Goal: Information Seeking & Learning: Learn about a topic

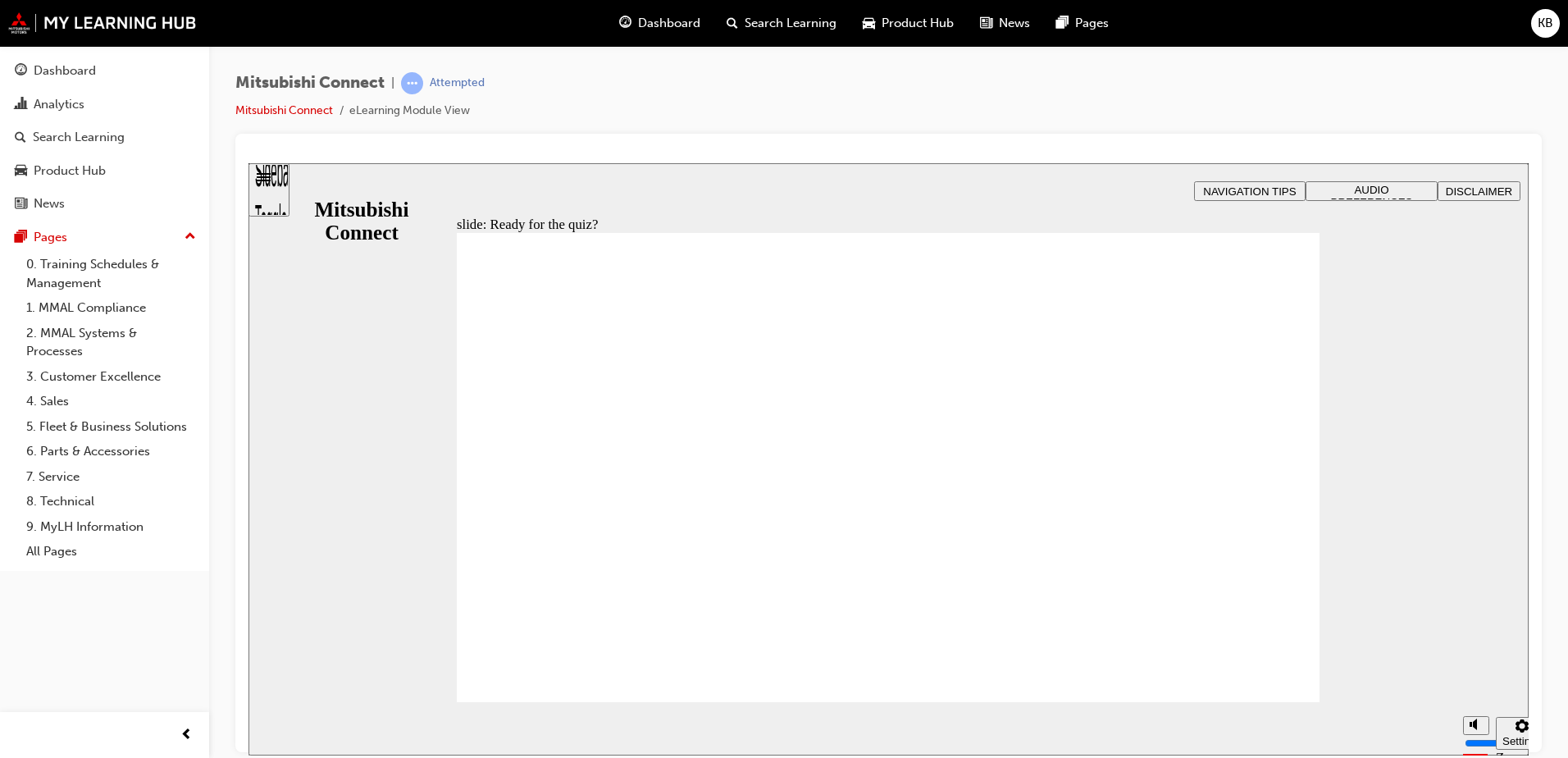
radio input "false"
radio input "true"
drag, startPoint x: 497, startPoint y: 401, endPoint x: 559, endPoint y: 656, distance: 262.4
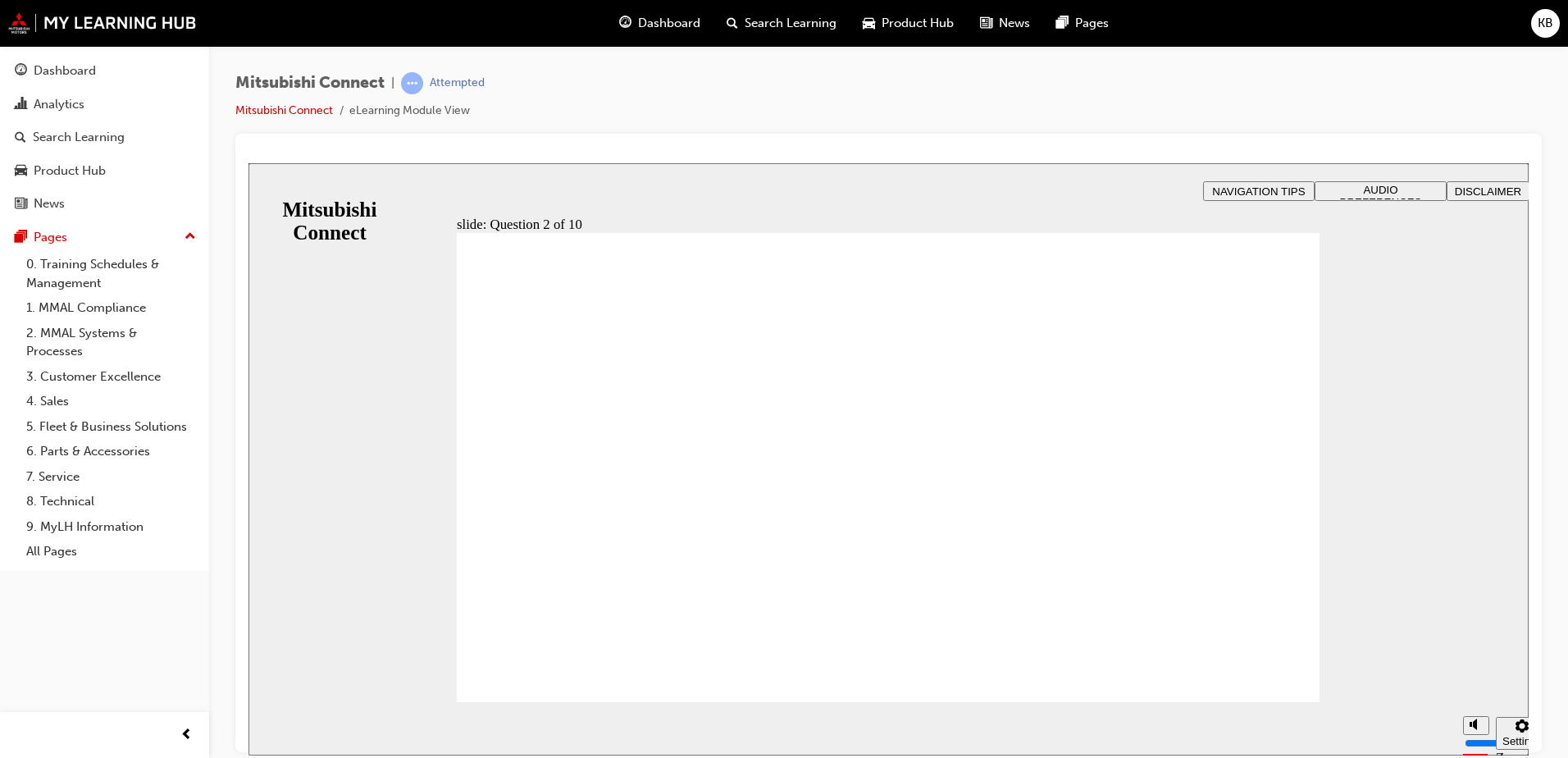
checkbox input "true"
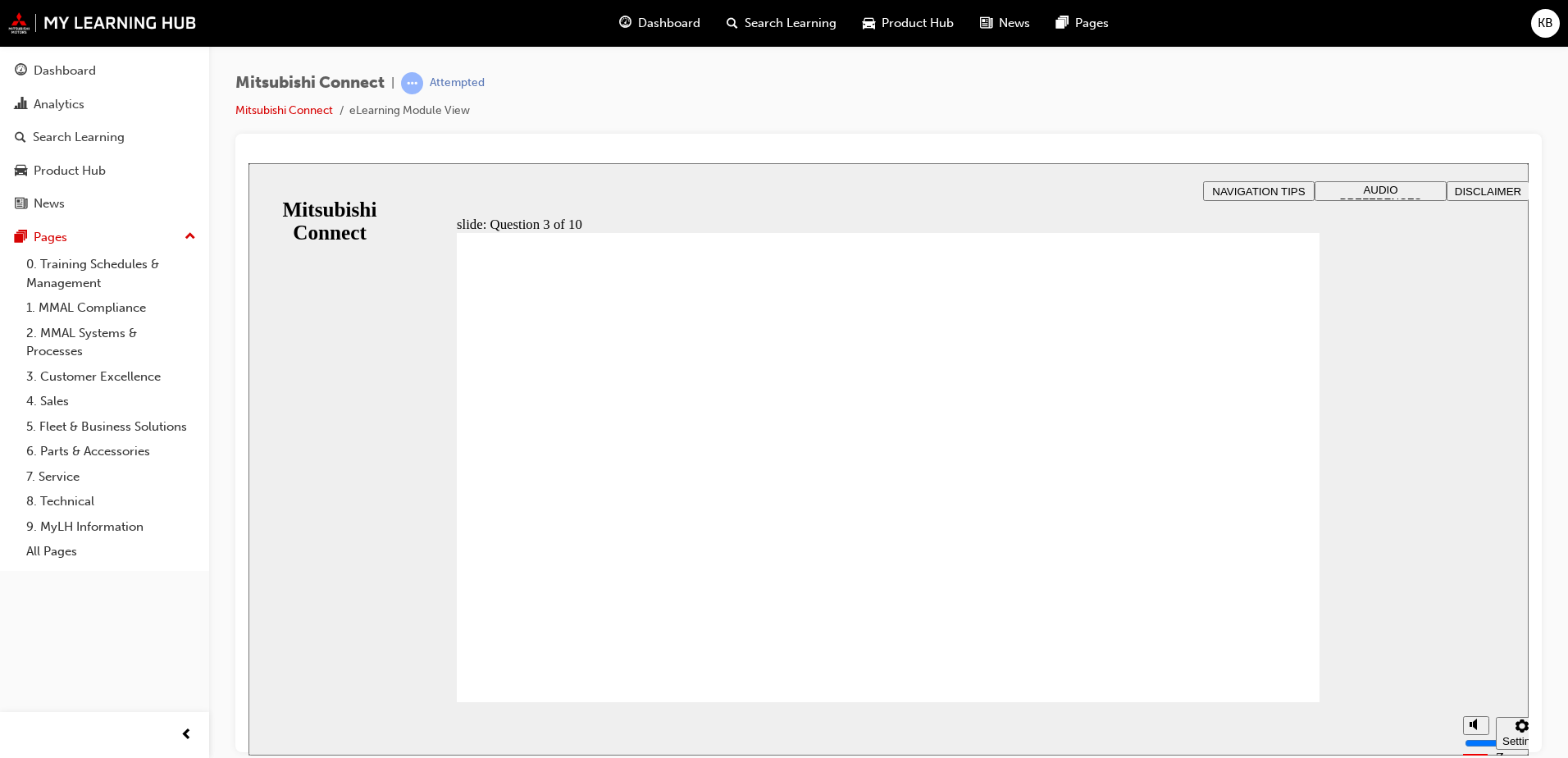
checkbox input "true"
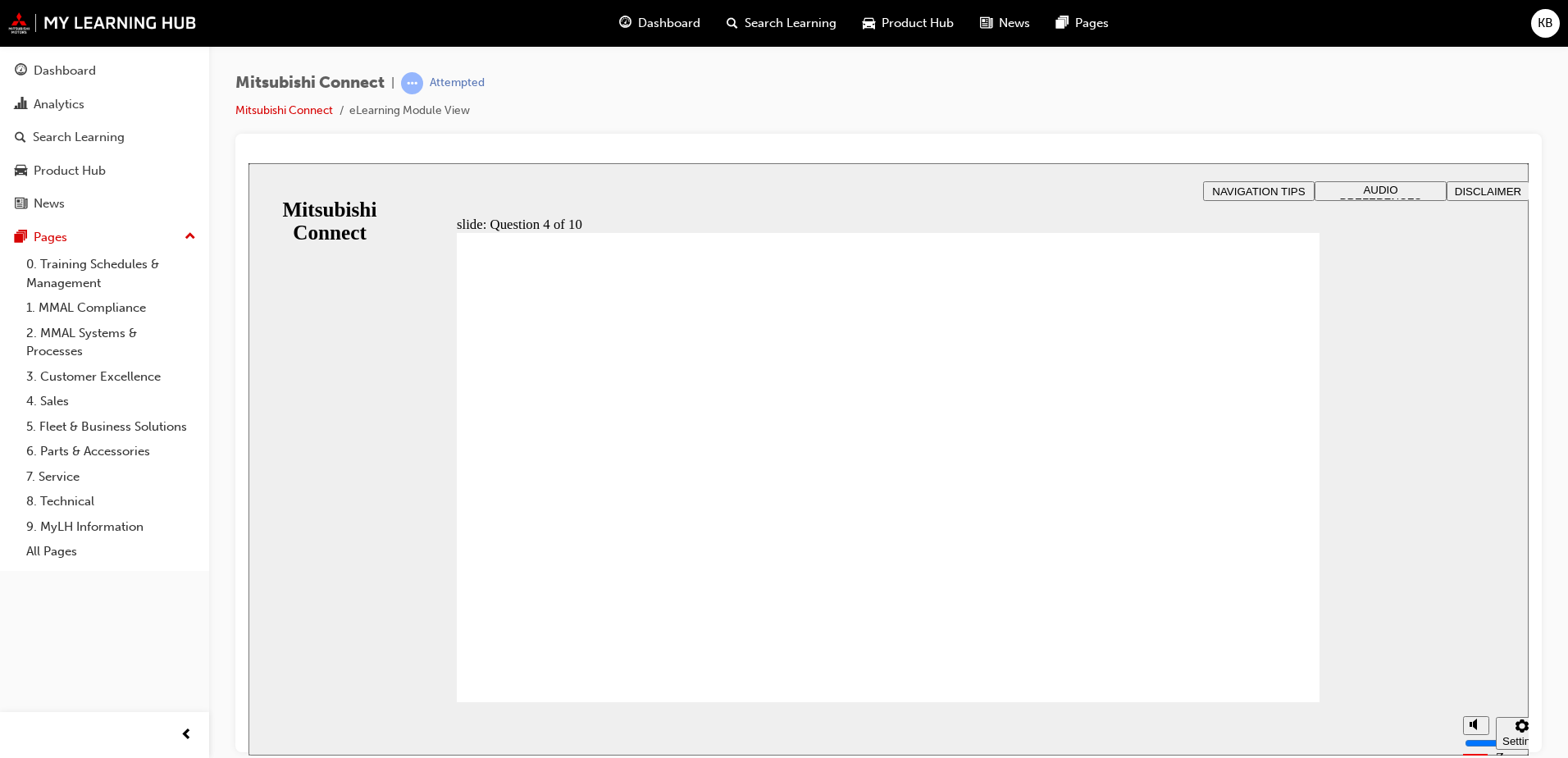
radio input "false"
radio input "true"
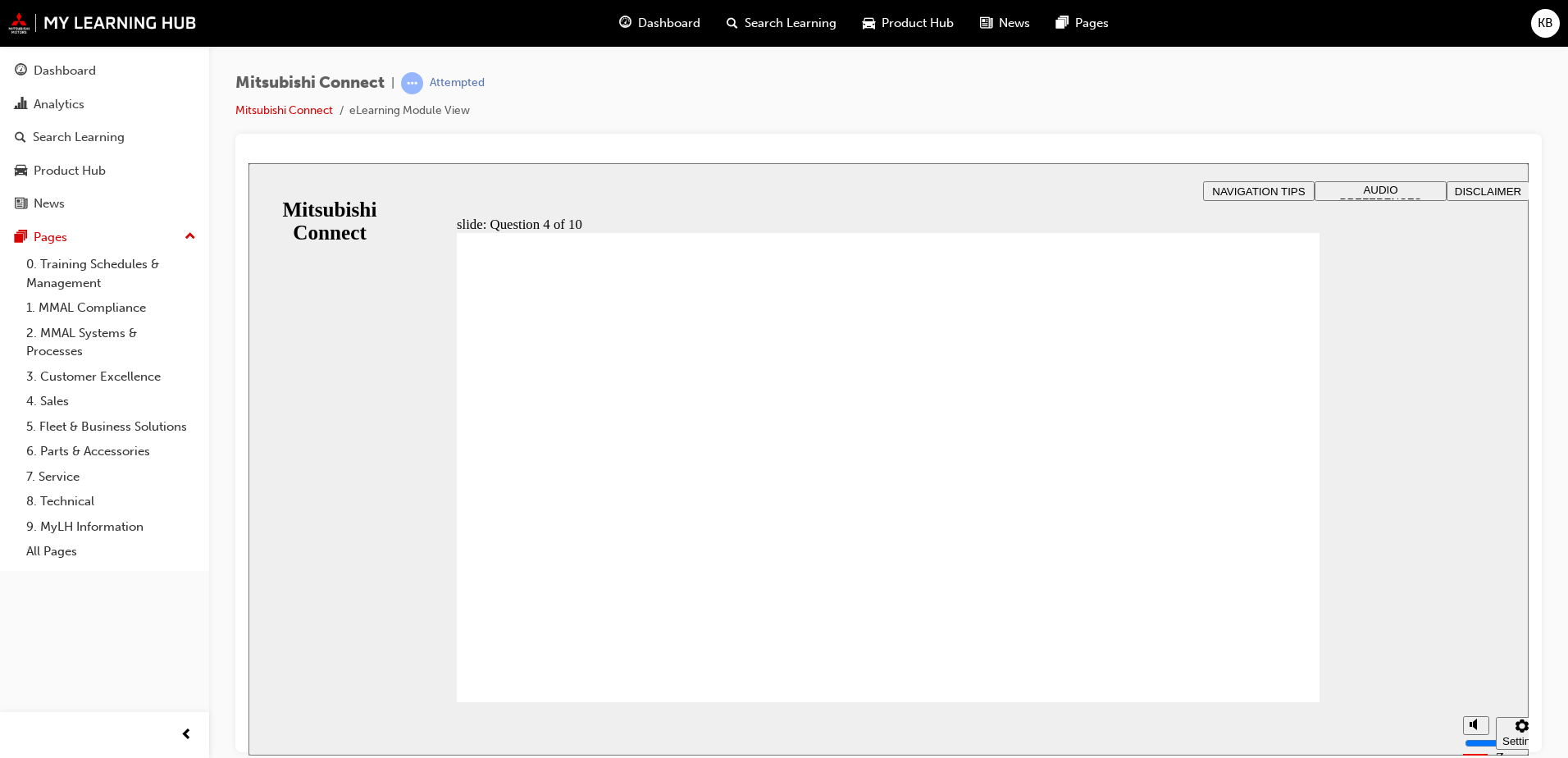
checkbox input "true"
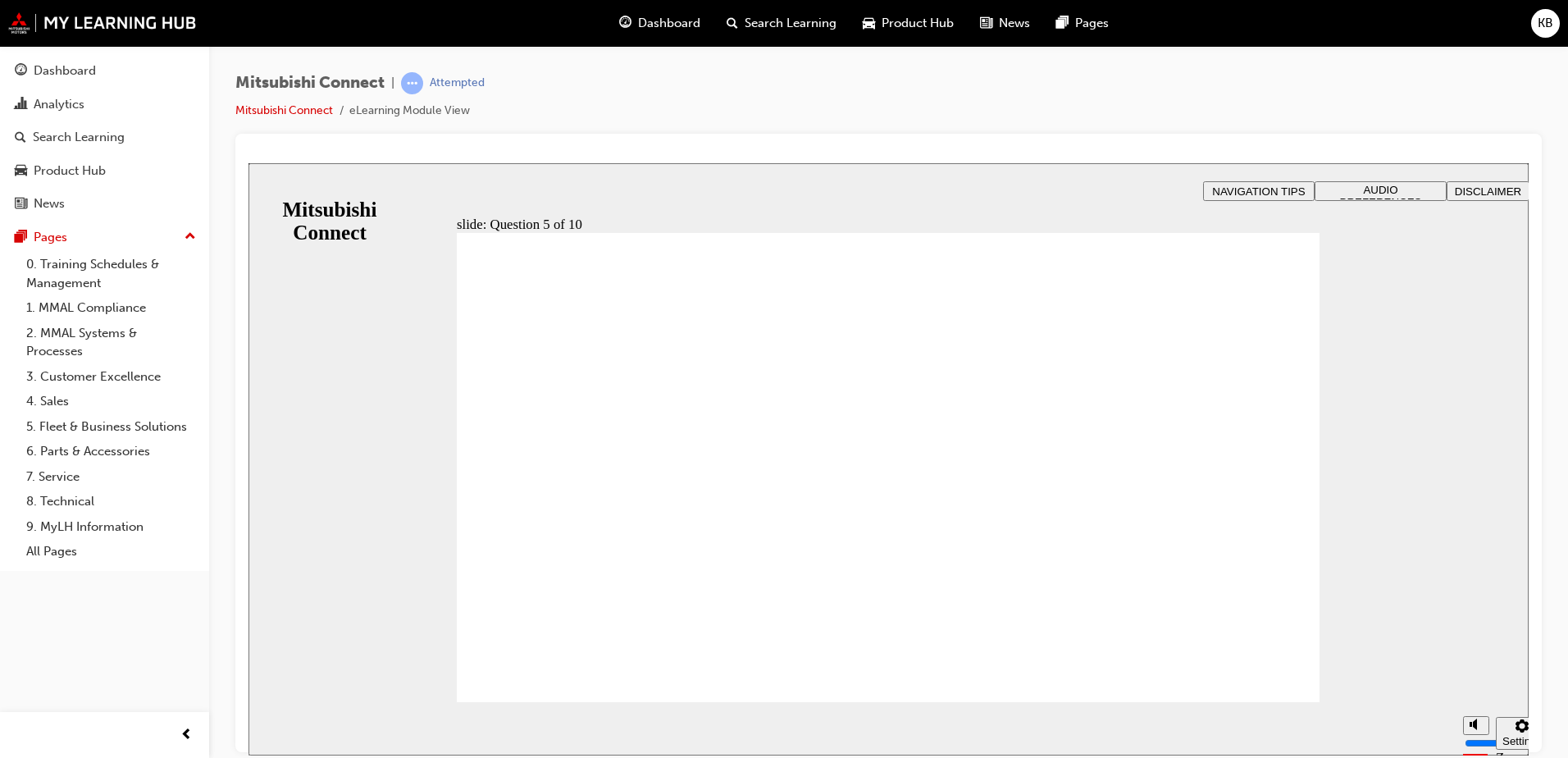
checkbox input "true"
checkbox input "false"
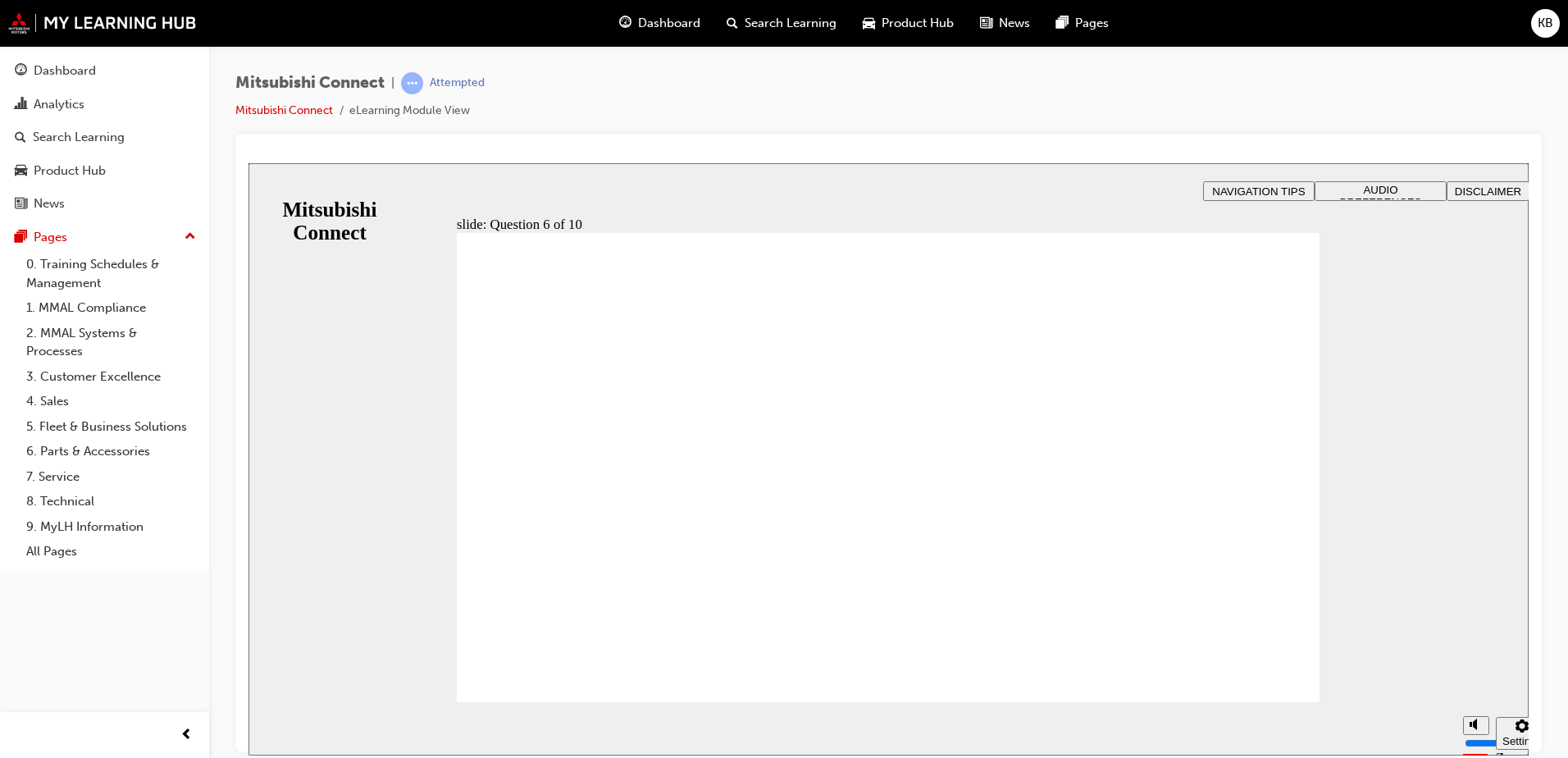
checkbox input "true"
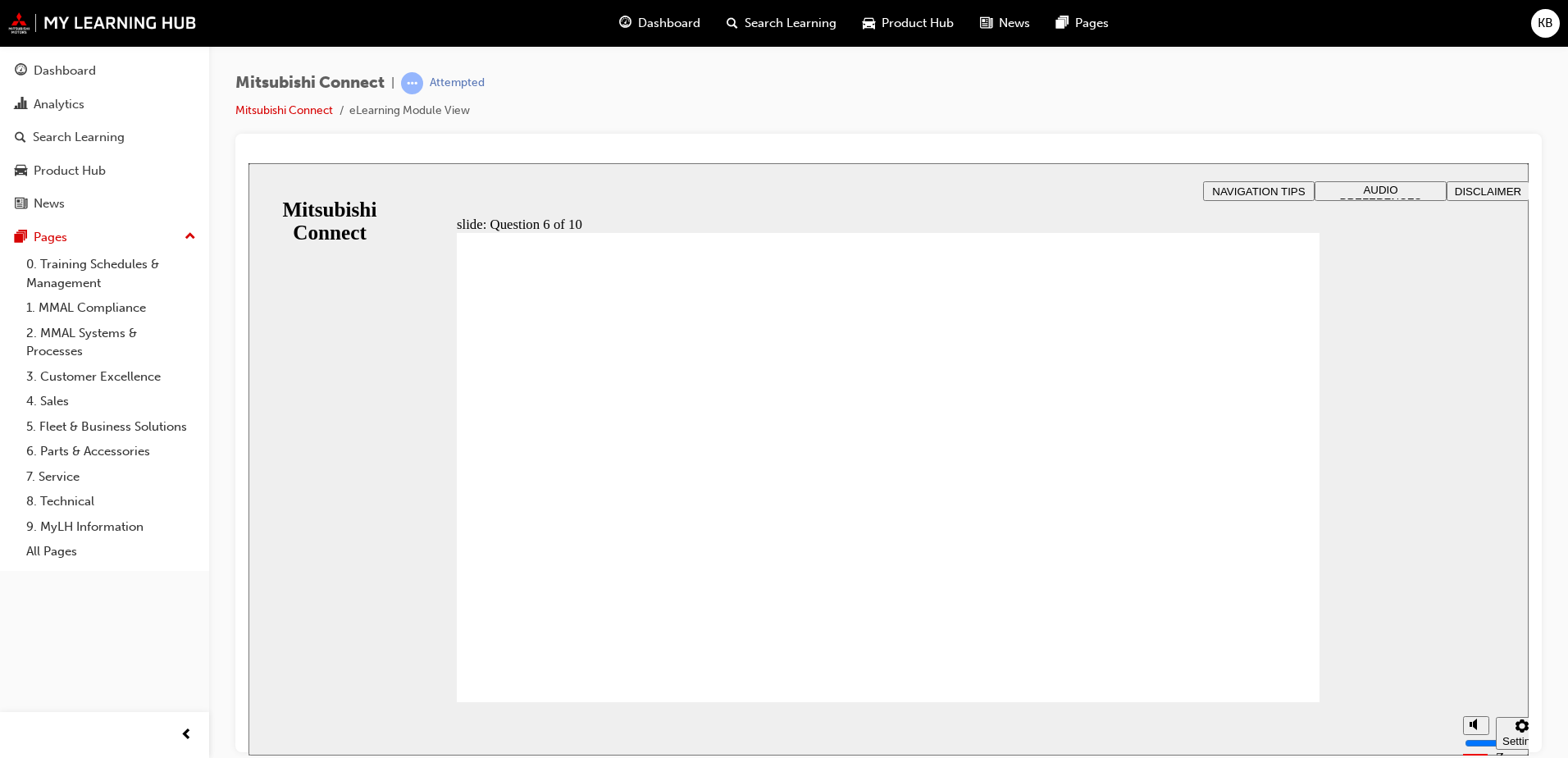
checkbox input "true"
drag, startPoint x: 493, startPoint y: 422, endPoint x: 493, endPoint y: 432, distance: 10.0
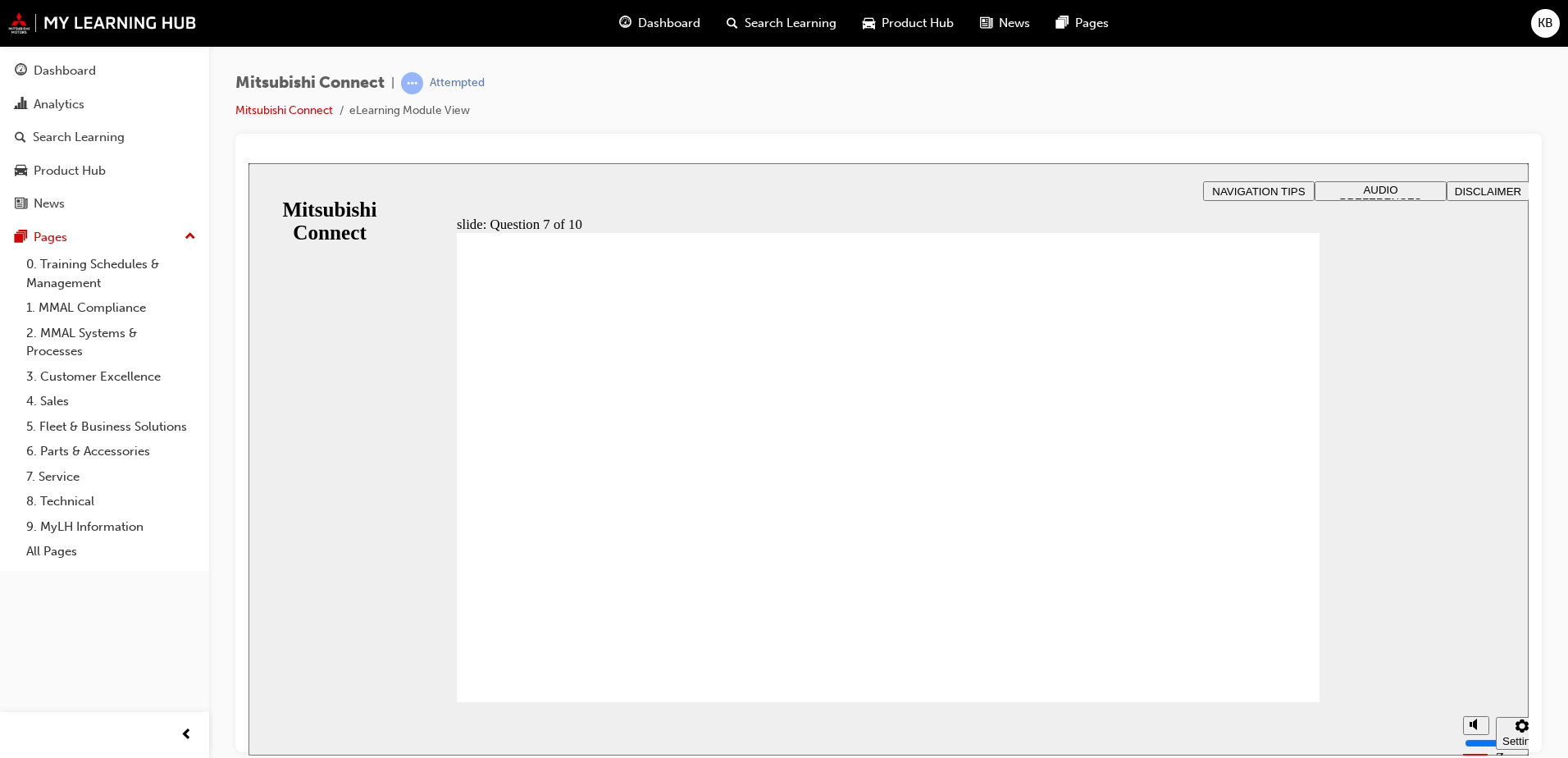
checkbox input "true"
radio input "true"
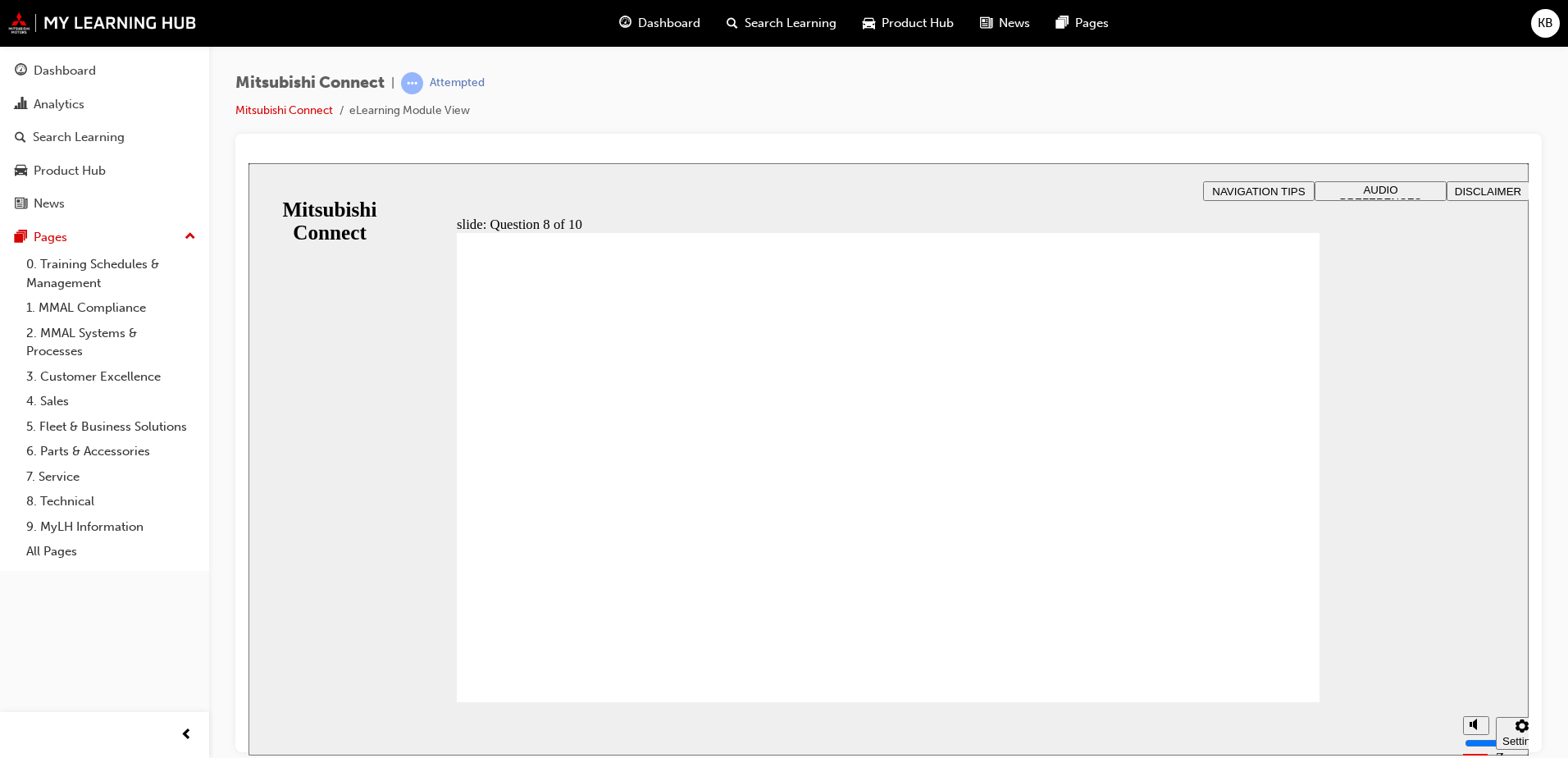
radio input "true"
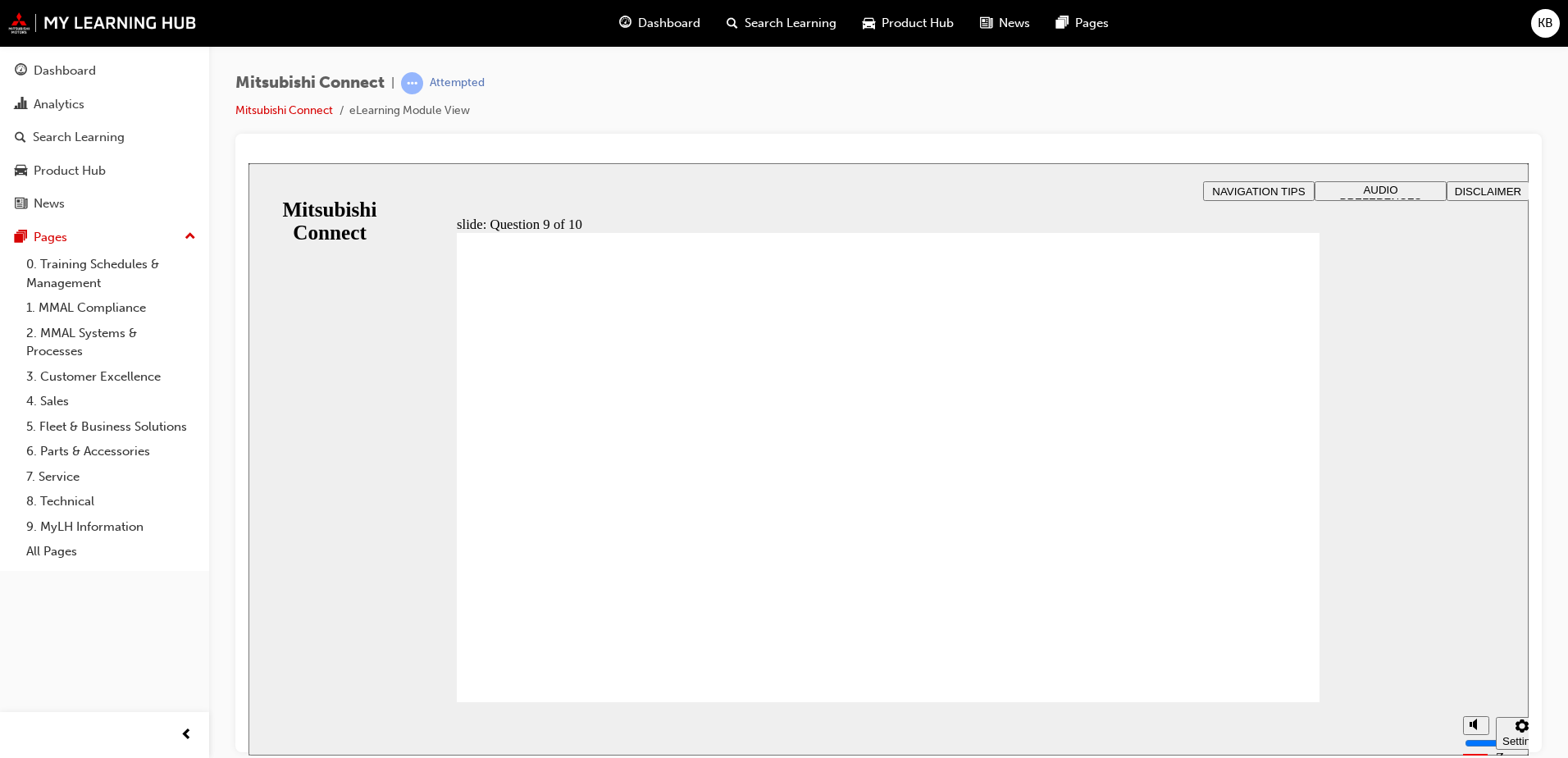
checkbox input "true"
drag, startPoint x: 572, startPoint y: 453, endPoint x: 541, endPoint y: 663, distance: 212.3
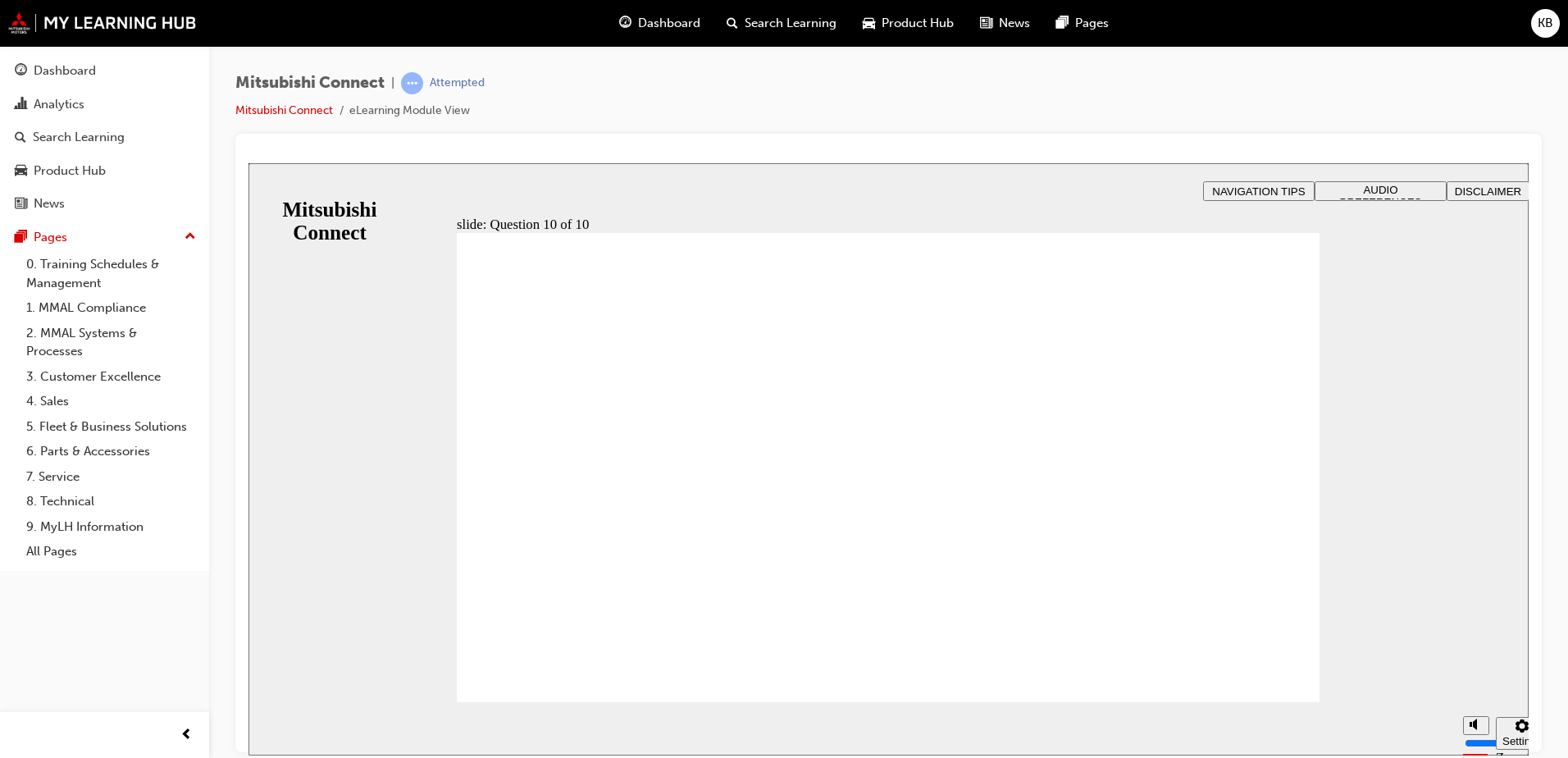
radio input "true"
checkbox input "true"
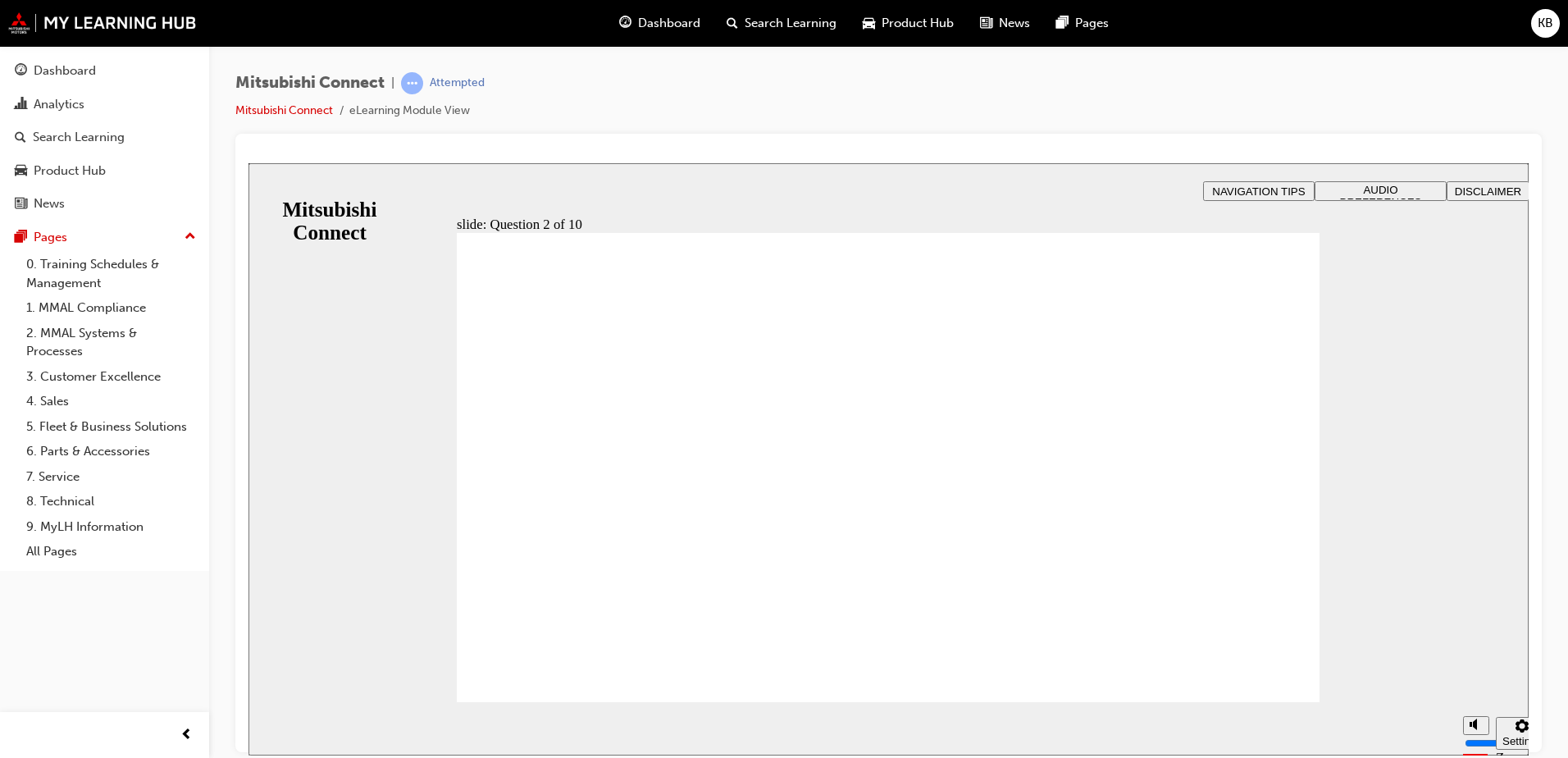
checkbox input "false"
checkbox input "true"
drag, startPoint x: 569, startPoint y: 656, endPoint x: 561, endPoint y: 668, distance: 14.4
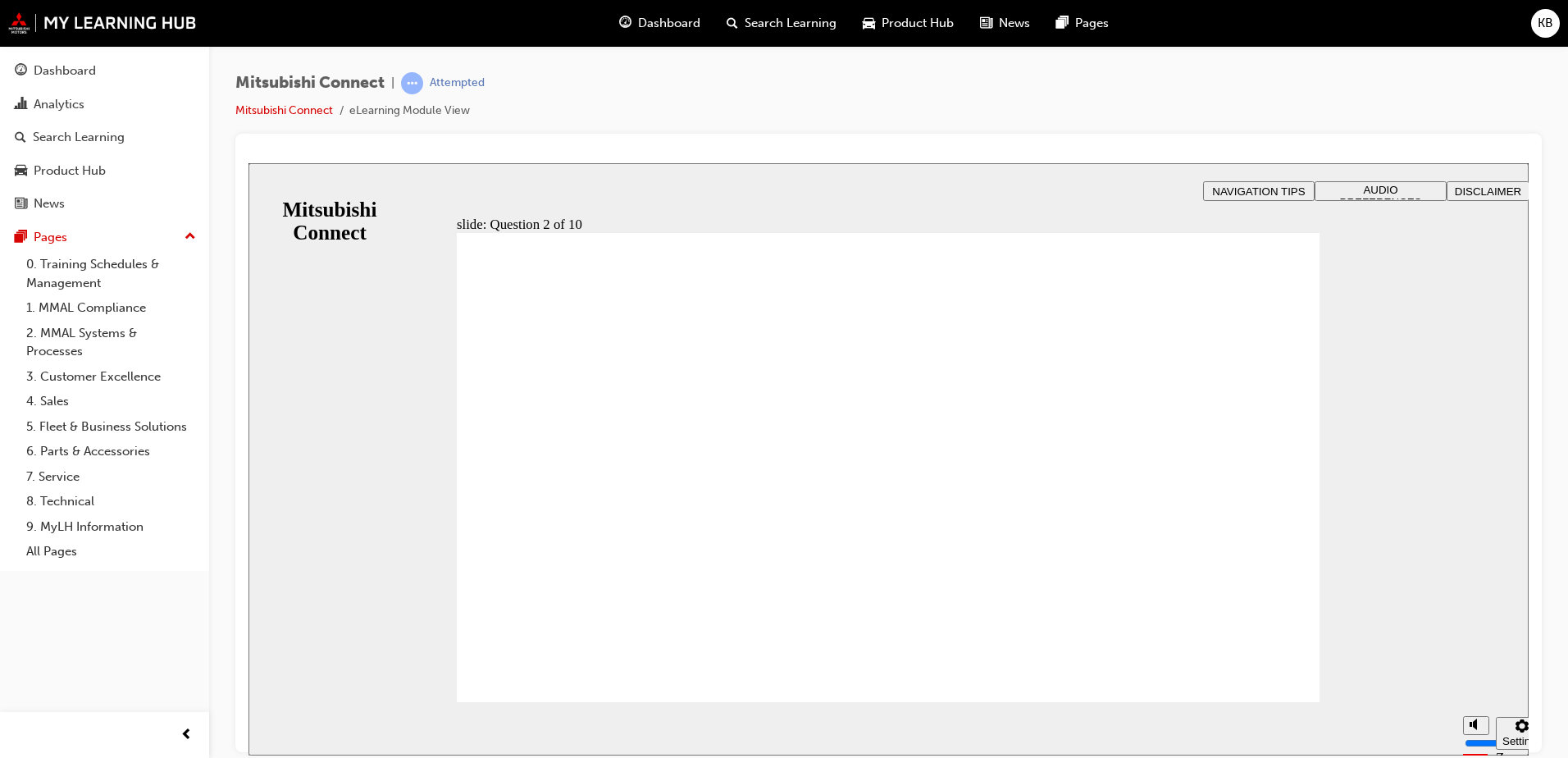
checkbox input "true"
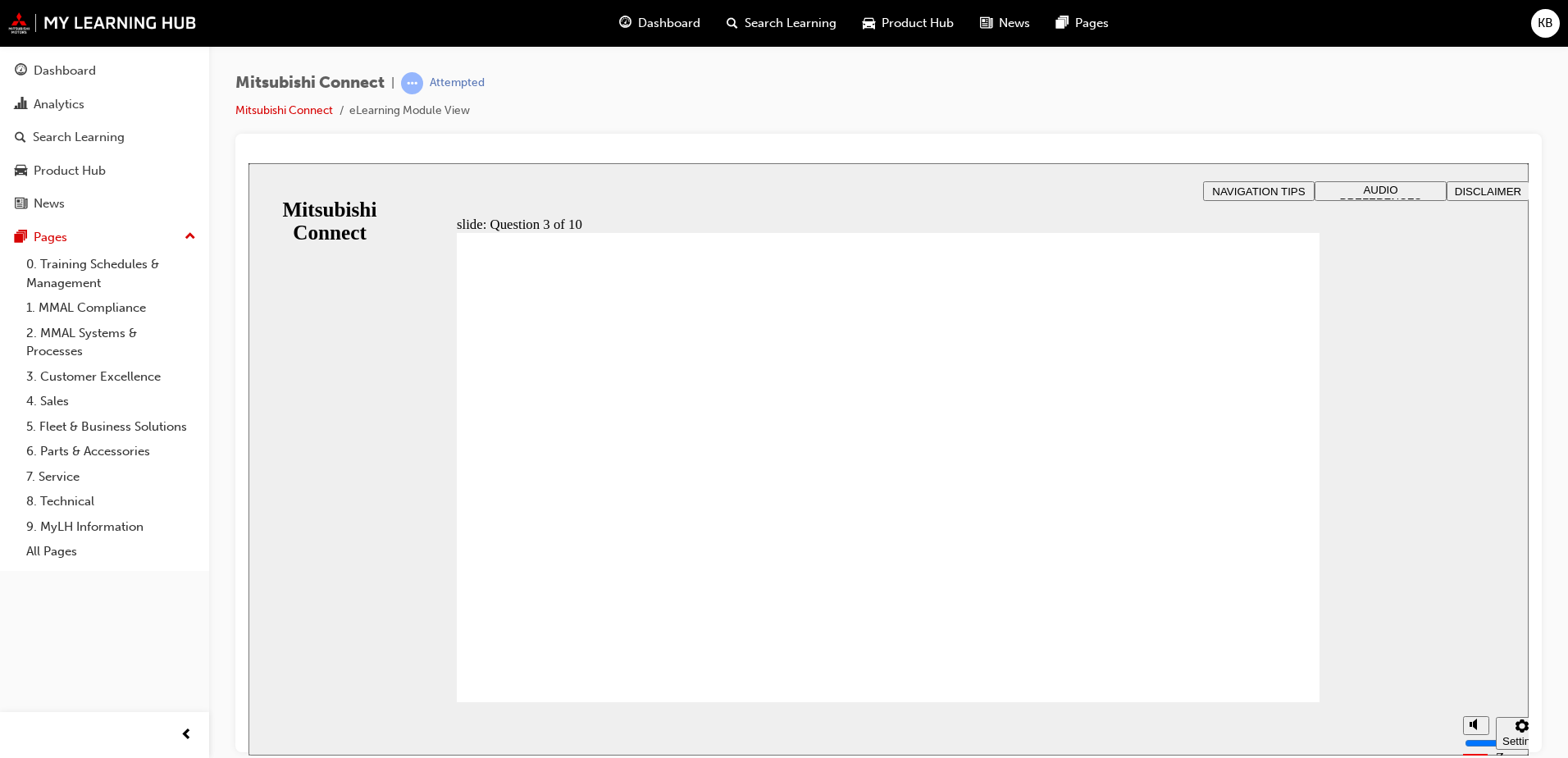
radio input "true"
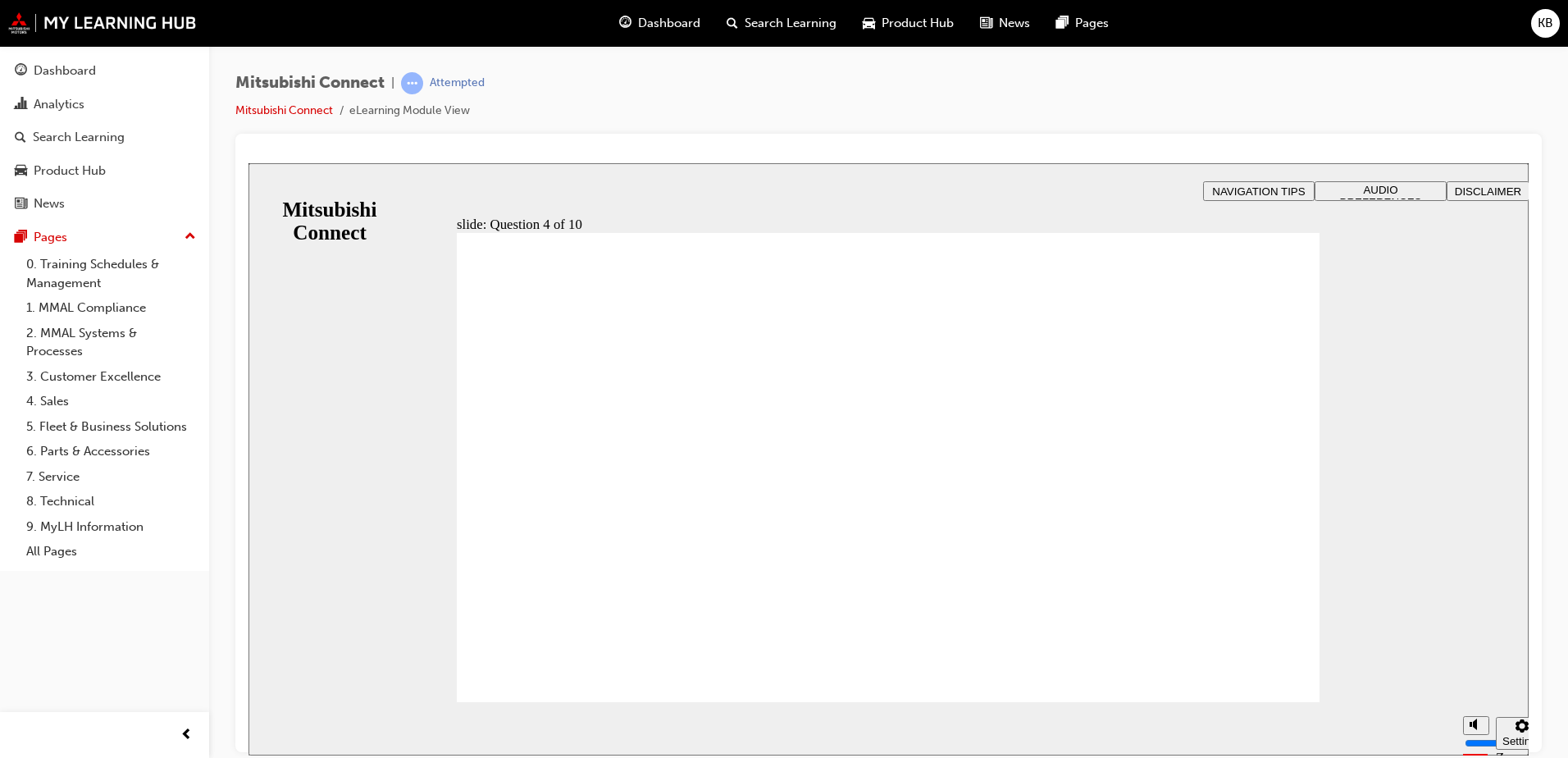
checkbox input "true"
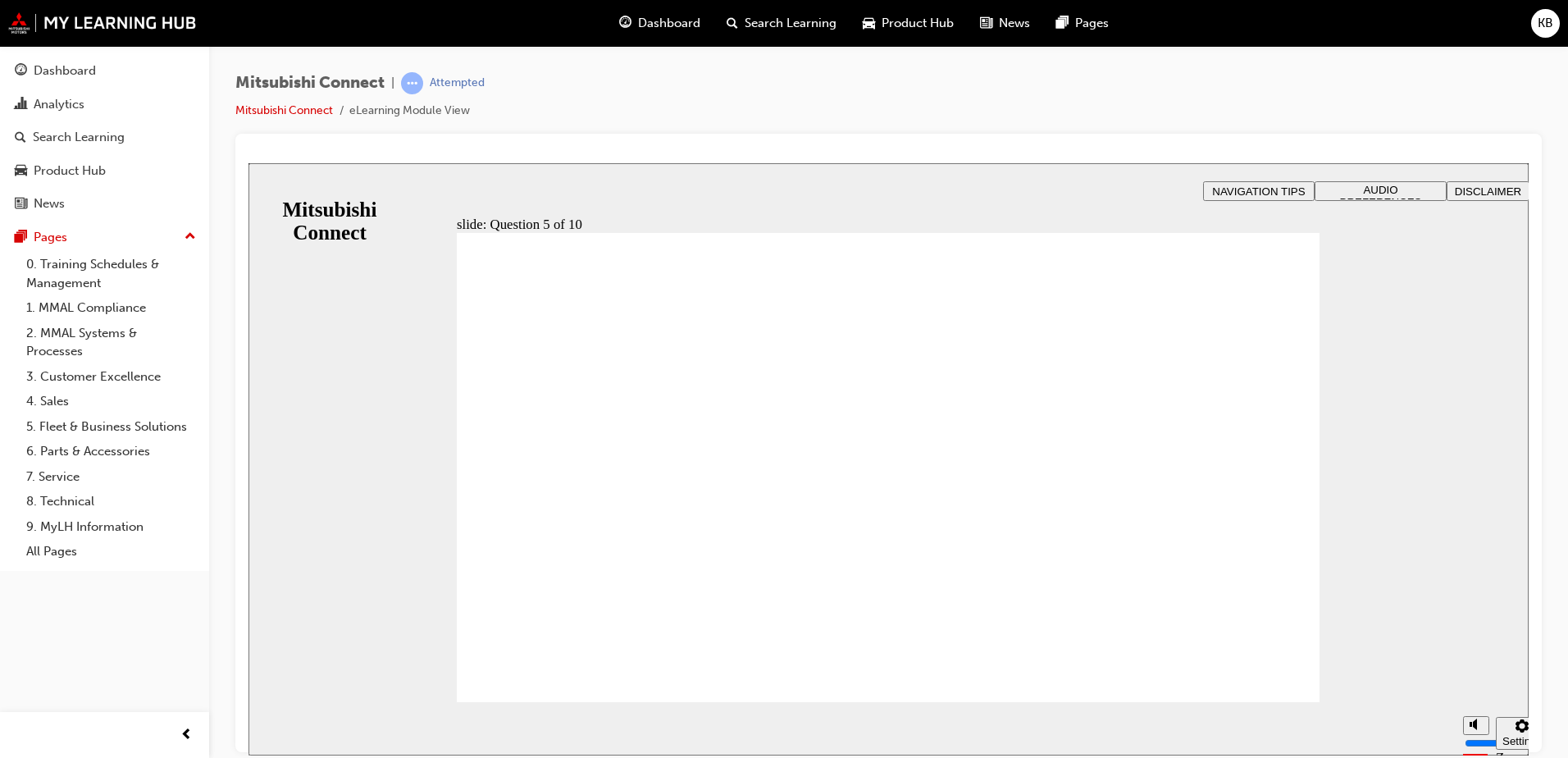
checkbox input "true"
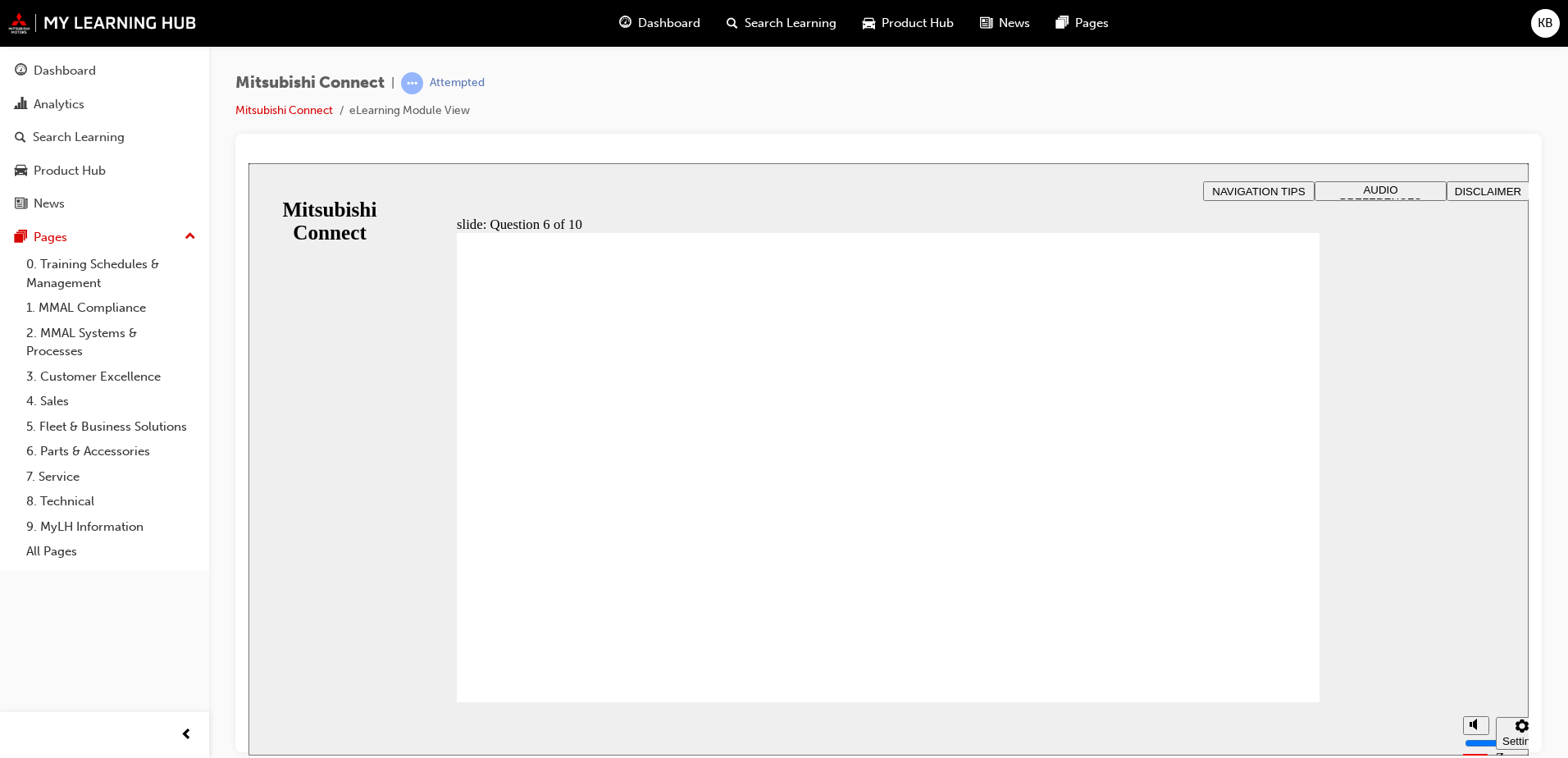
checkbox input "true"
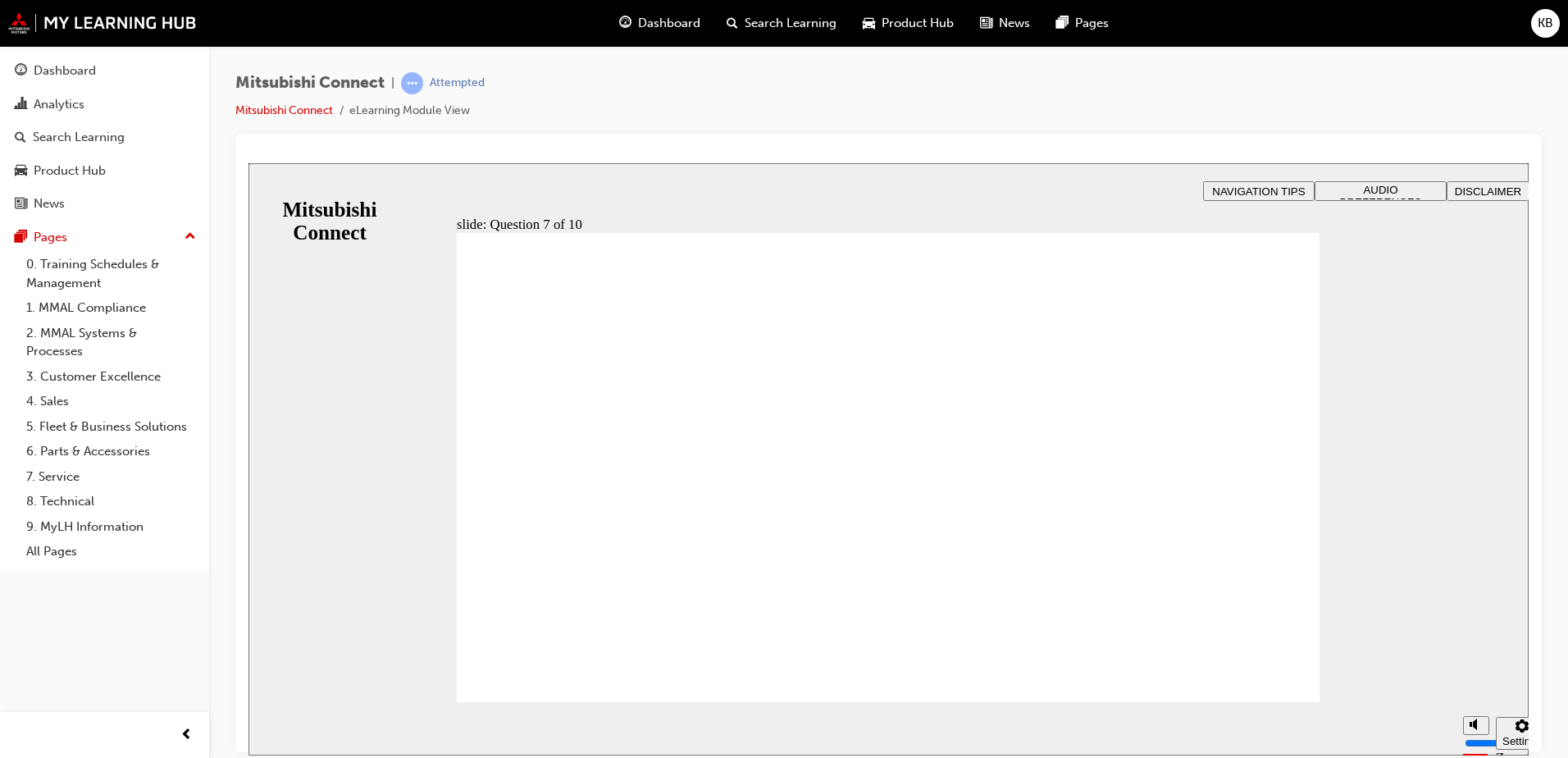
checkbox input "true"
drag, startPoint x: 493, startPoint y: 516, endPoint x: 547, endPoint y: 665, distance: 158.5
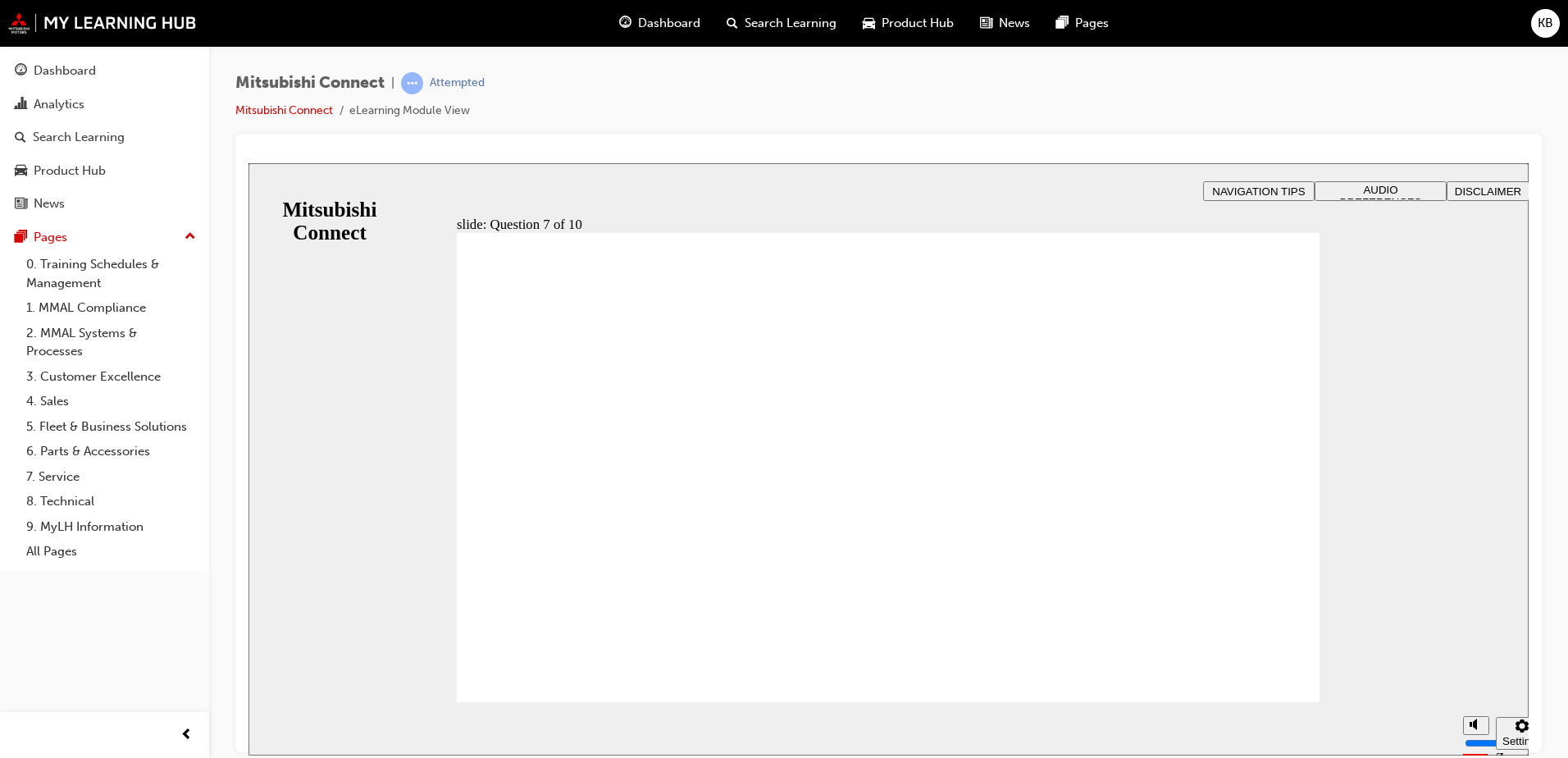
radio input "true"
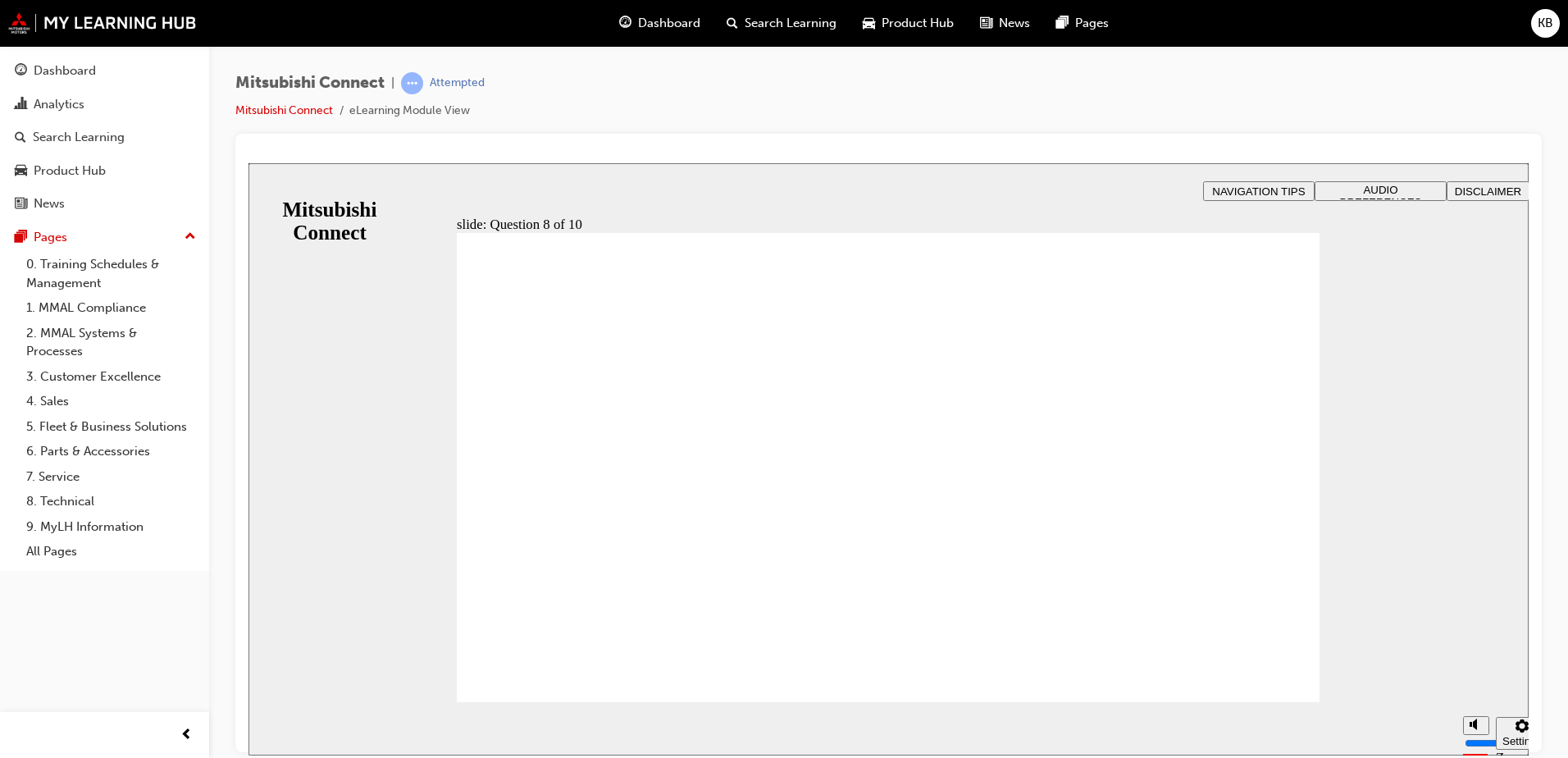
radio input "true"
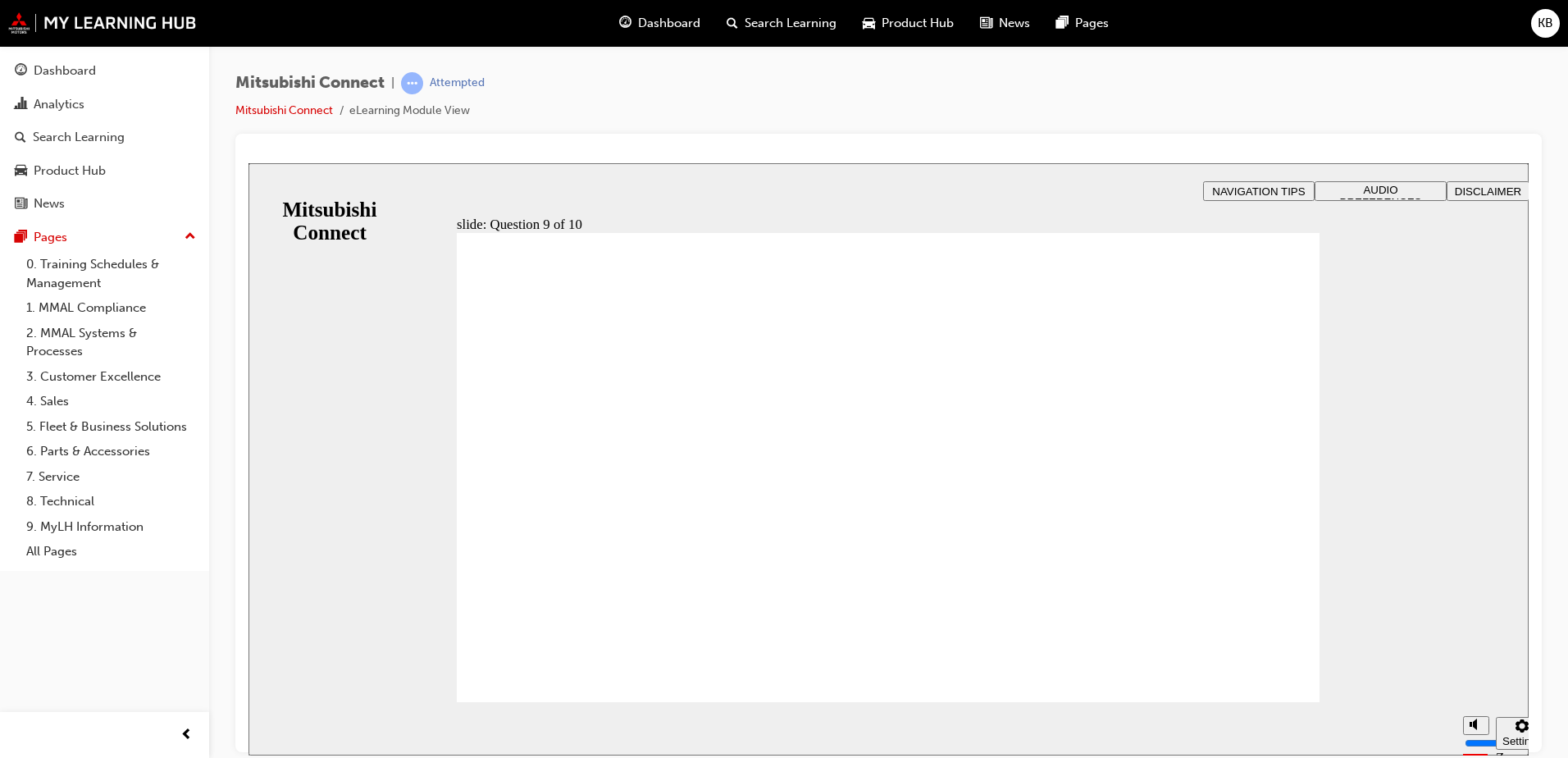
checkbox input "true"
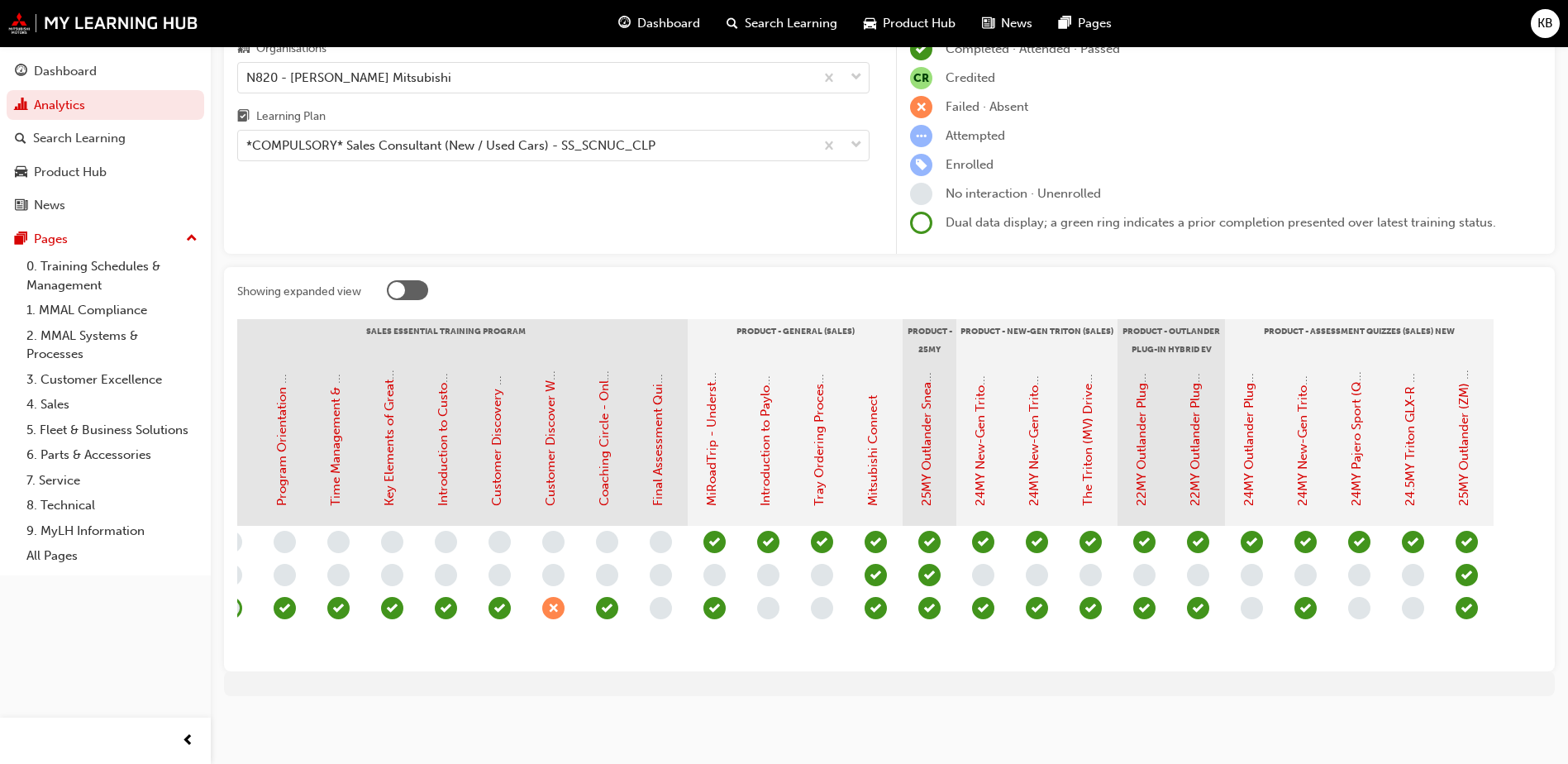
scroll to position [0, 1651]
